Goal: Task Accomplishment & Management: Manage account settings

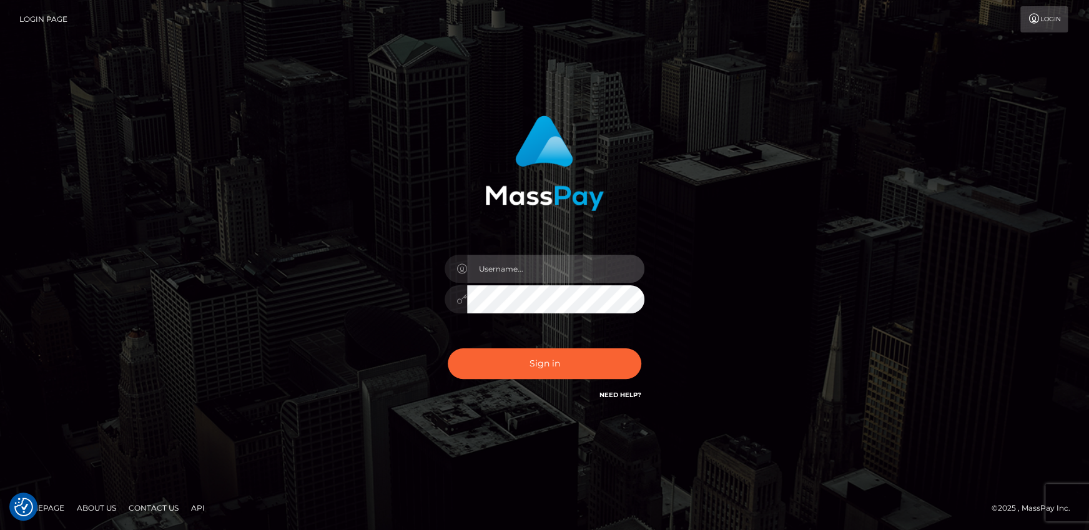
click at [528, 274] on input "text" at bounding box center [555, 269] width 177 height 28
type input "[PERSON_NAME].wowcan"
click at [448, 348] on button "Sign in" at bounding box center [545, 363] width 194 height 31
drag, startPoint x: 539, startPoint y: 270, endPoint x: 539, endPoint y: 282, distance: 11.9
click at [539, 270] on input "text" at bounding box center [555, 269] width 177 height 28
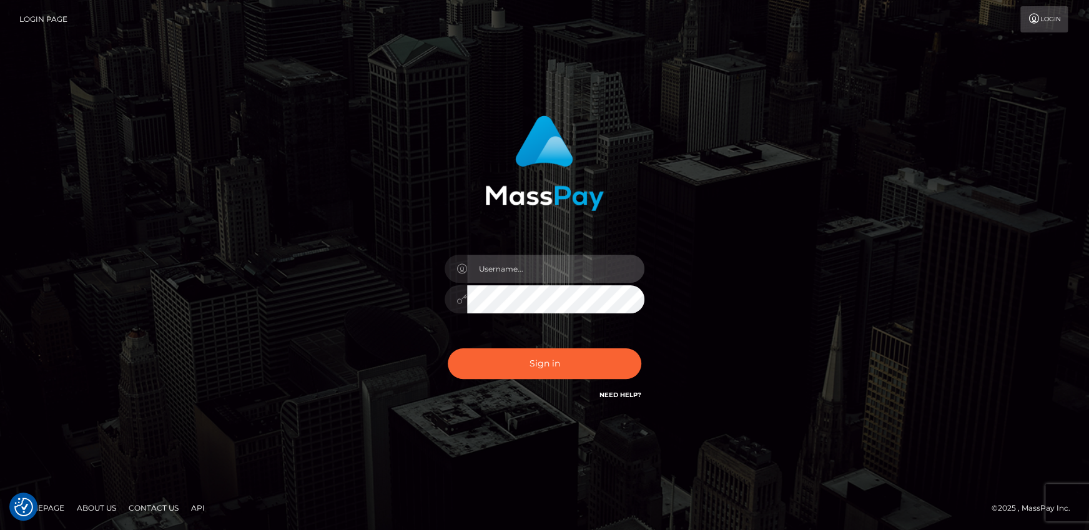
type input "andy.wowcan"
click at [448, 348] on button "Sign in" at bounding box center [545, 363] width 194 height 31
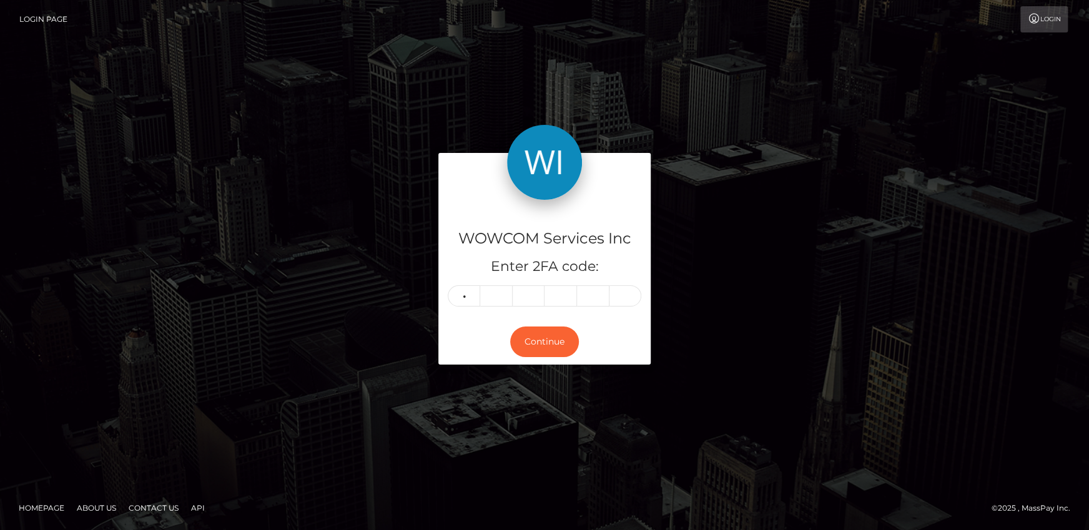
type input "3"
type input "5"
type input "4"
type input "8"
type input "1"
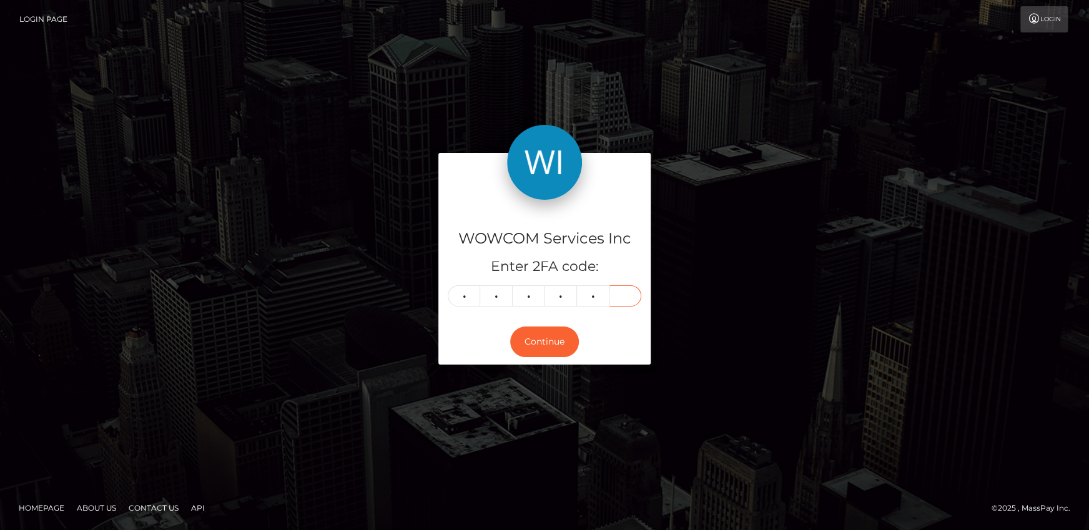
type input "4"
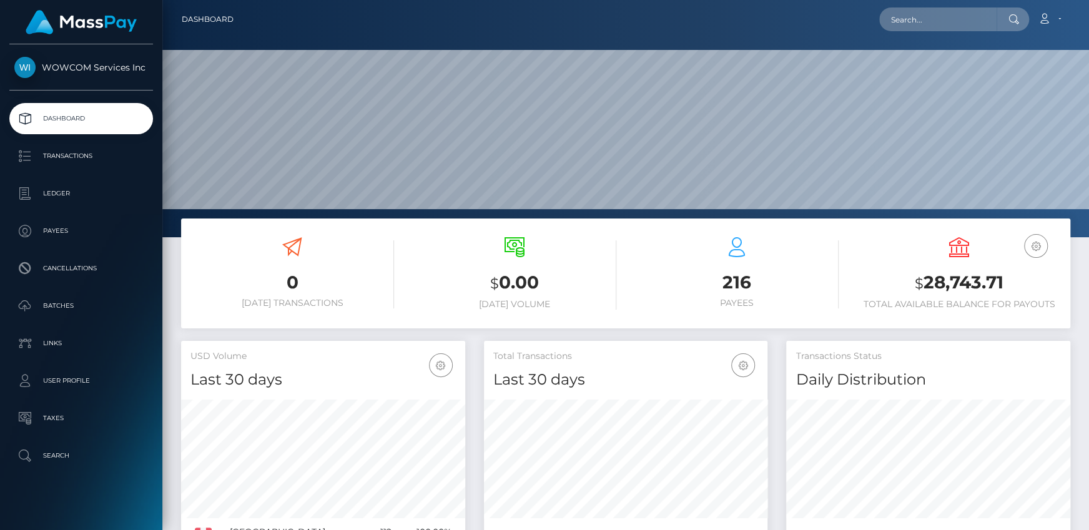
scroll to position [221, 283]
drag, startPoint x: 938, startPoint y: 278, endPoint x: 1003, endPoint y: 278, distance: 64.9
click at [1003, 278] on h3 "$ 28,743.71" at bounding box center [959, 283] width 204 height 26
copy h3 "28,743.71"
click at [1056, 17] on link "Account" at bounding box center [1049, 19] width 37 height 26
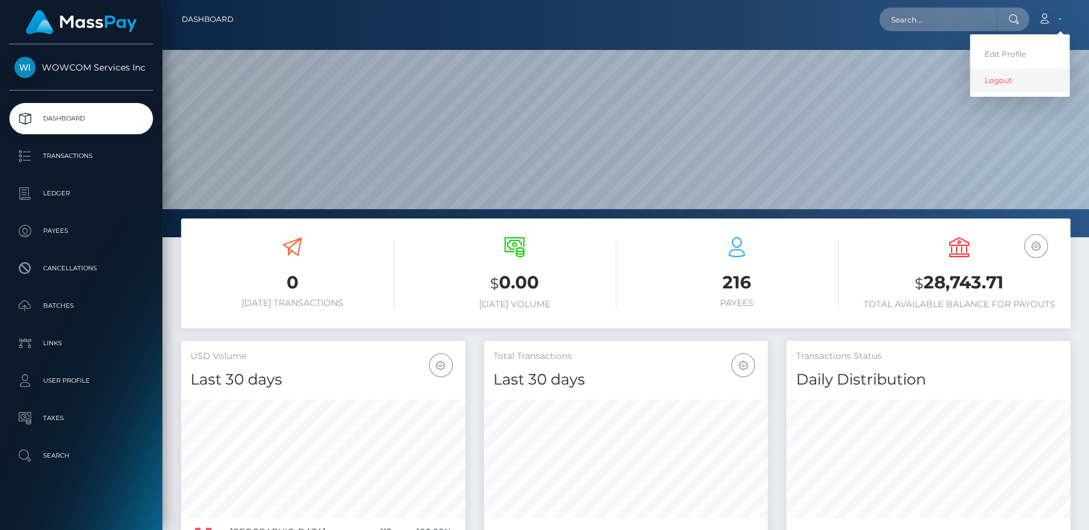
click at [1003, 77] on link "Logout" at bounding box center [1019, 80] width 100 height 23
